Goal: Navigation & Orientation: Find specific page/section

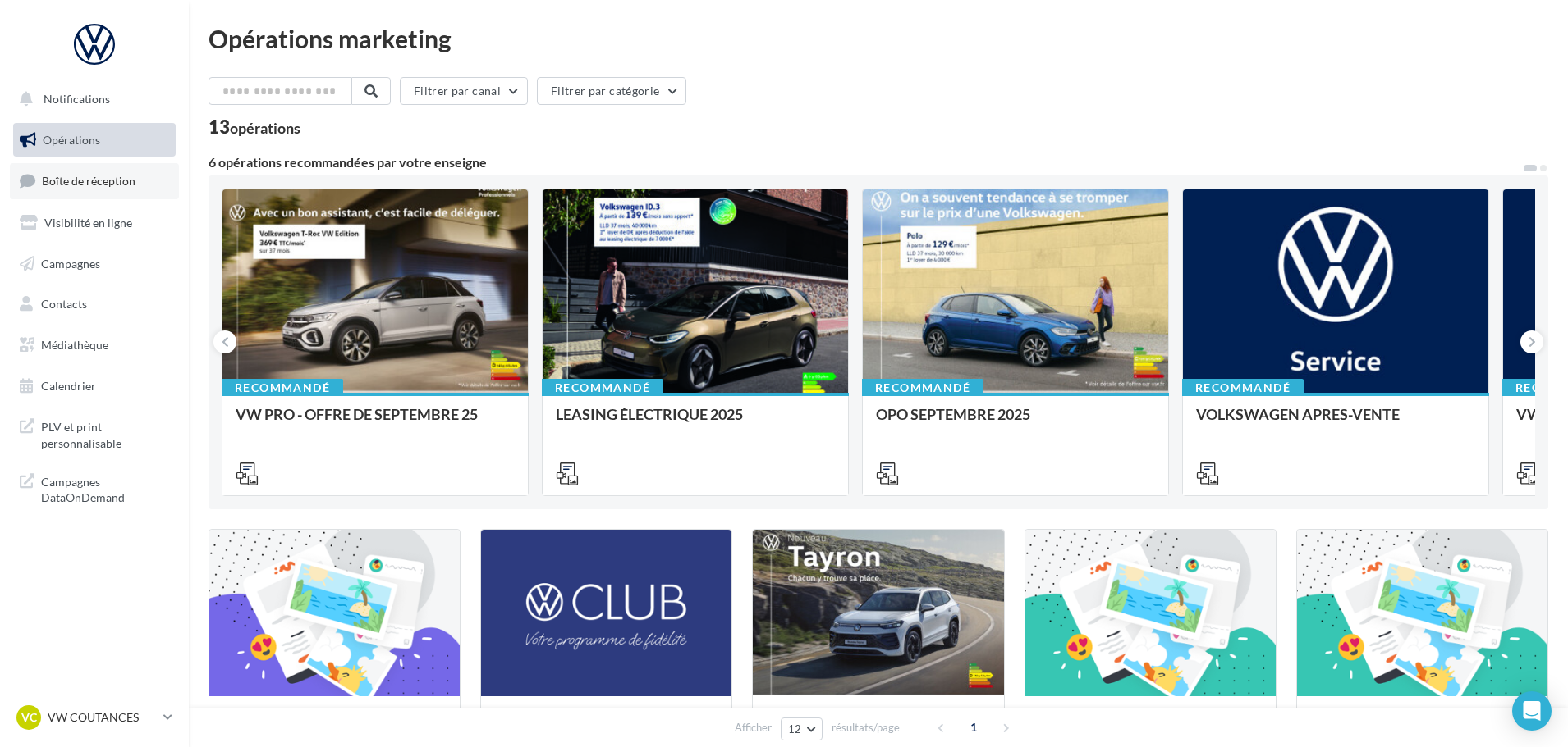
click at [90, 172] on link "Boîte de réception" at bounding box center [94, 181] width 169 height 35
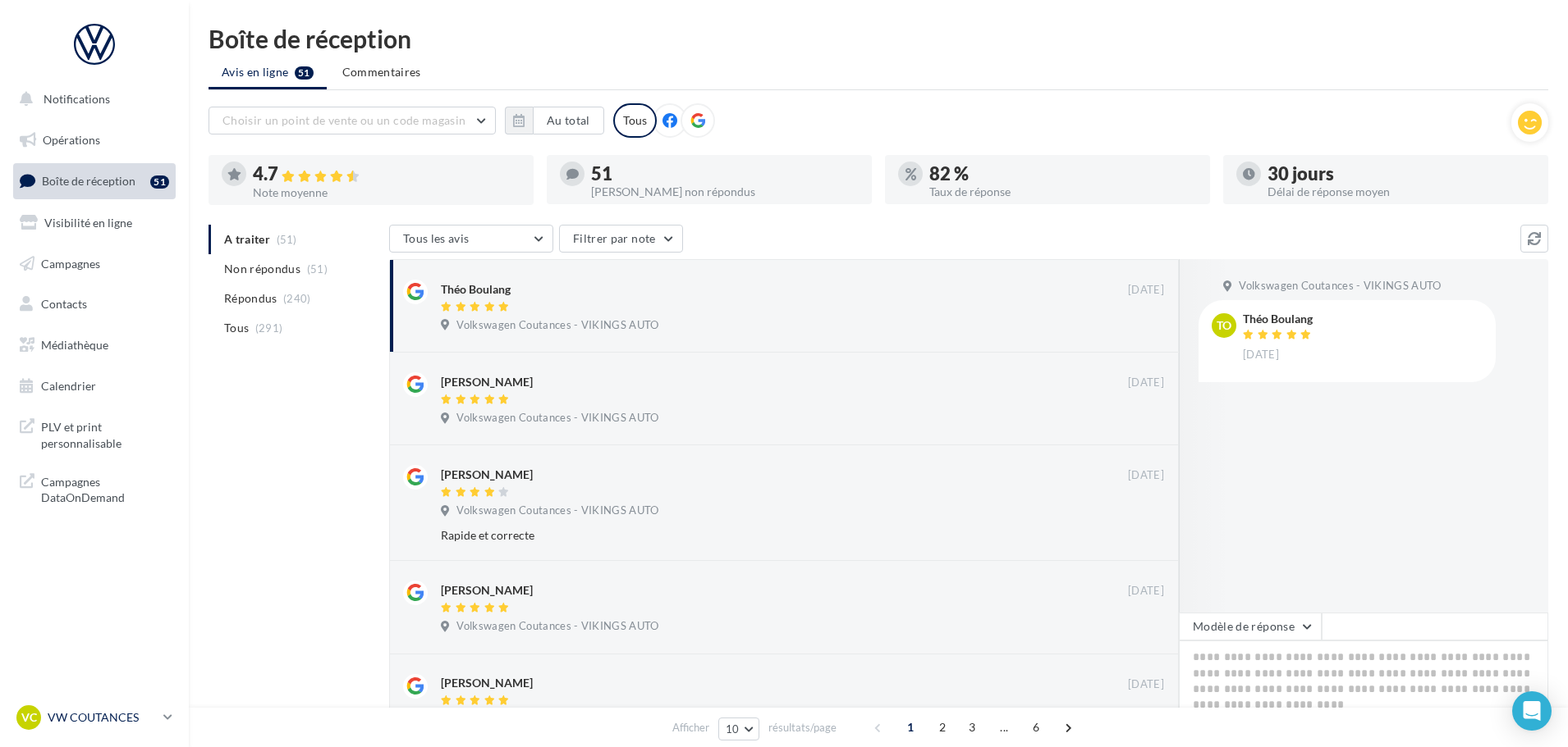
click at [74, 714] on p "VW COUTANCES" at bounding box center [102, 718] width 109 height 17
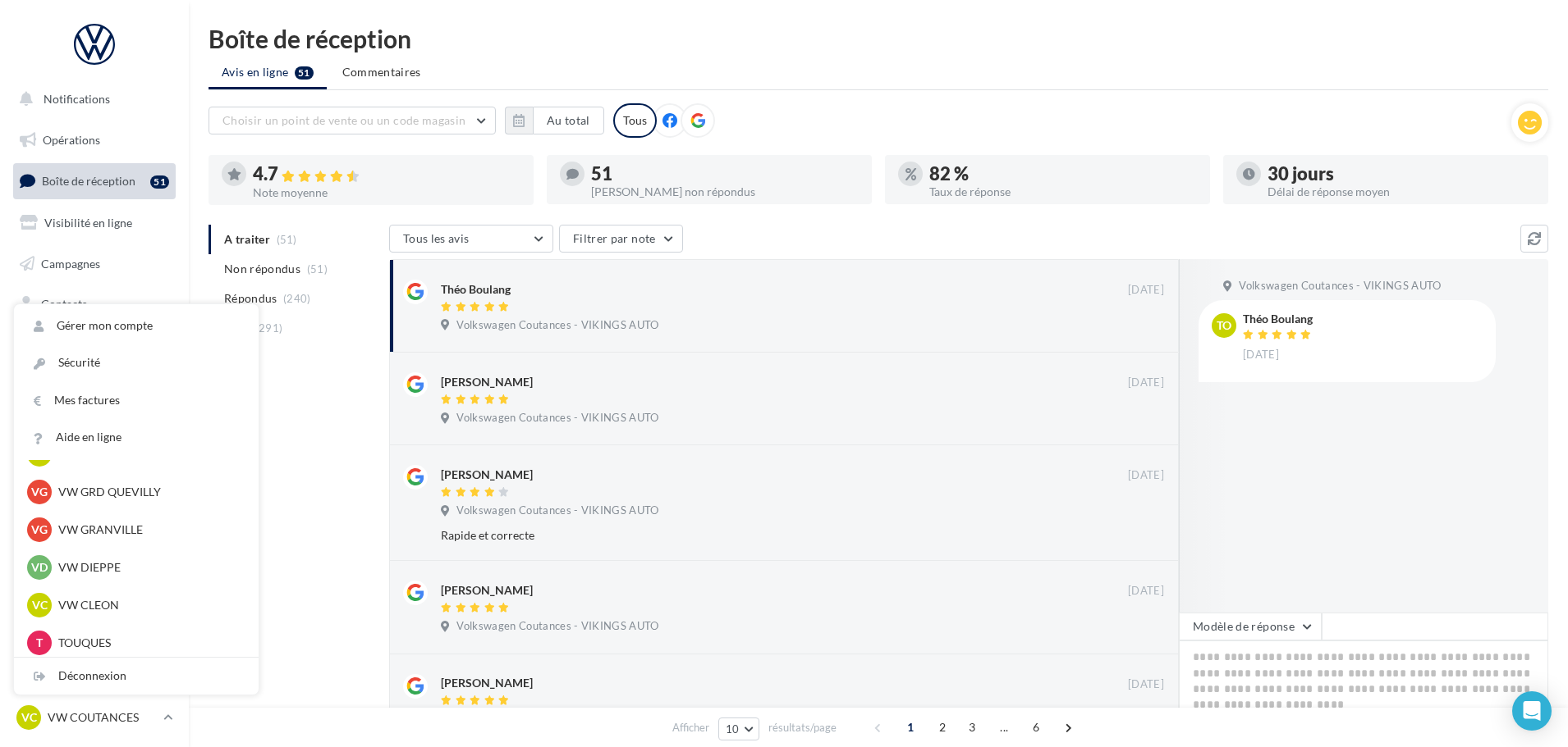
scroll to position [492, 0]
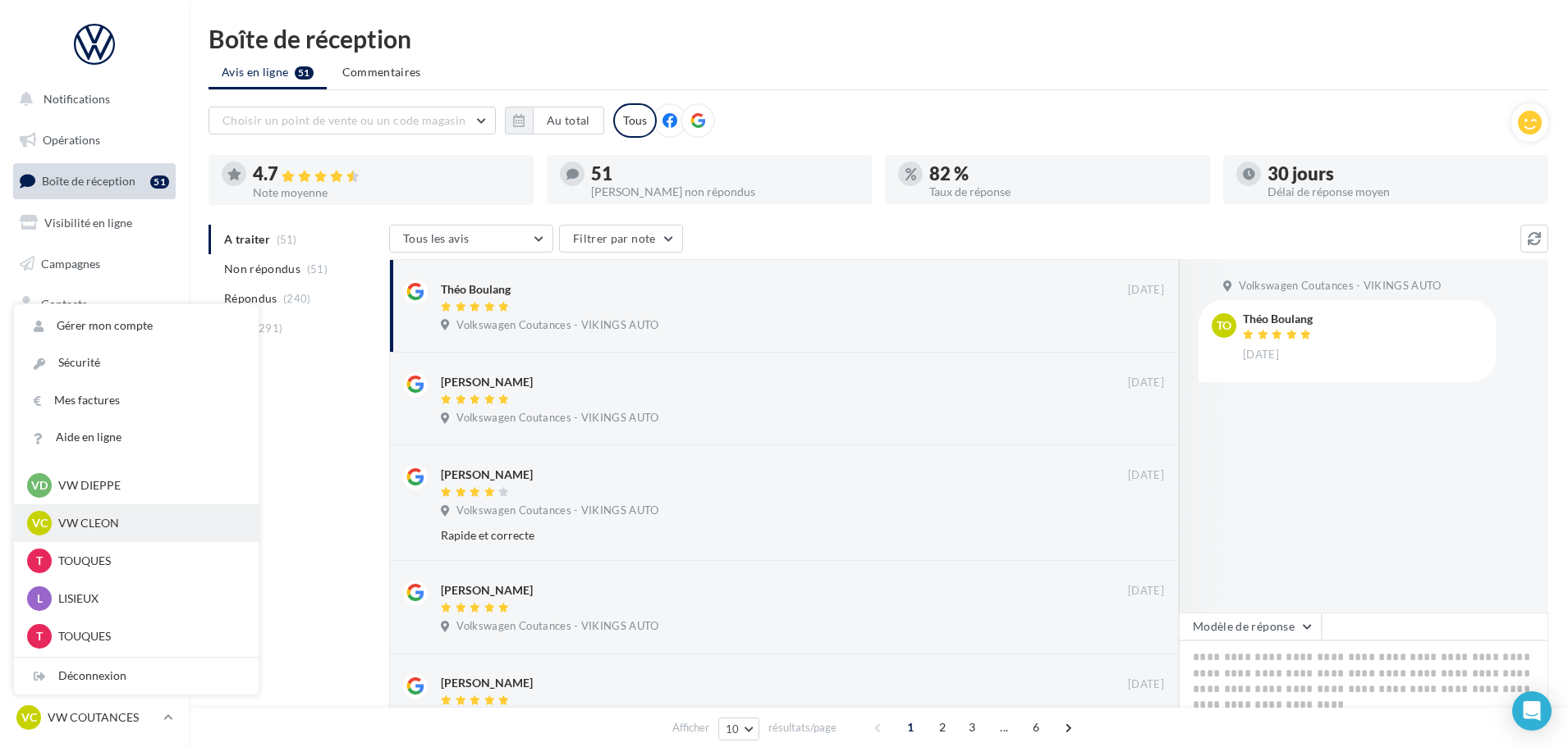
click at [100, 526] on p "VW CLEON" at bounding box center [148, 524] width 180 height 17
